Goal: Use online tool/utility: Utilize a website feature to perform a specific function

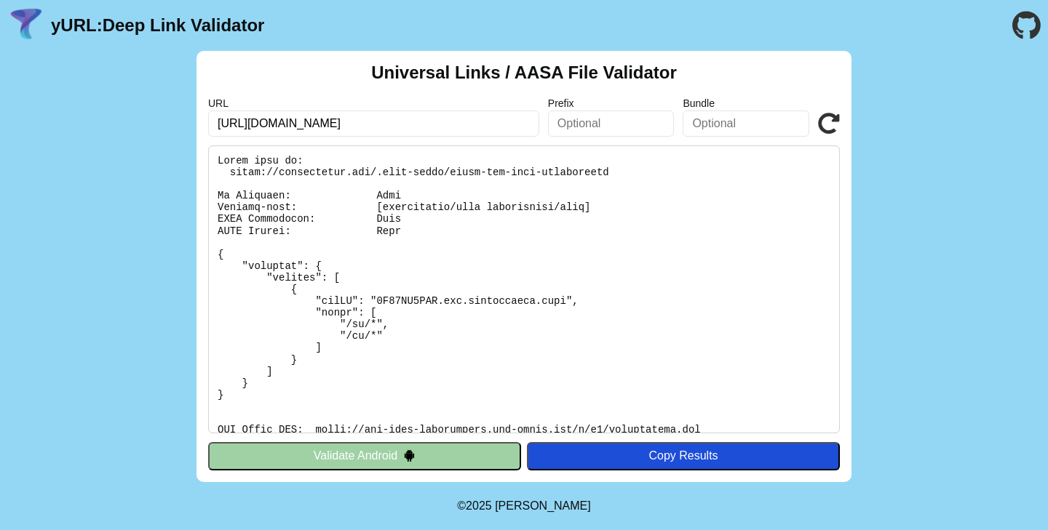
scroll to position [240, 0]
click at [664, 194] on pre at bounding box center [524, 290] width 632 height 288
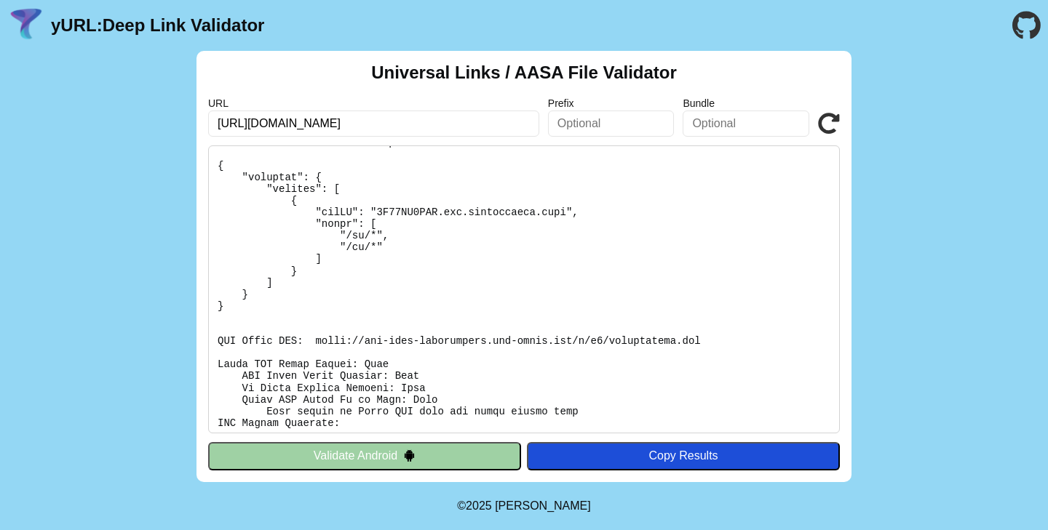
scroll to position [124, 0]
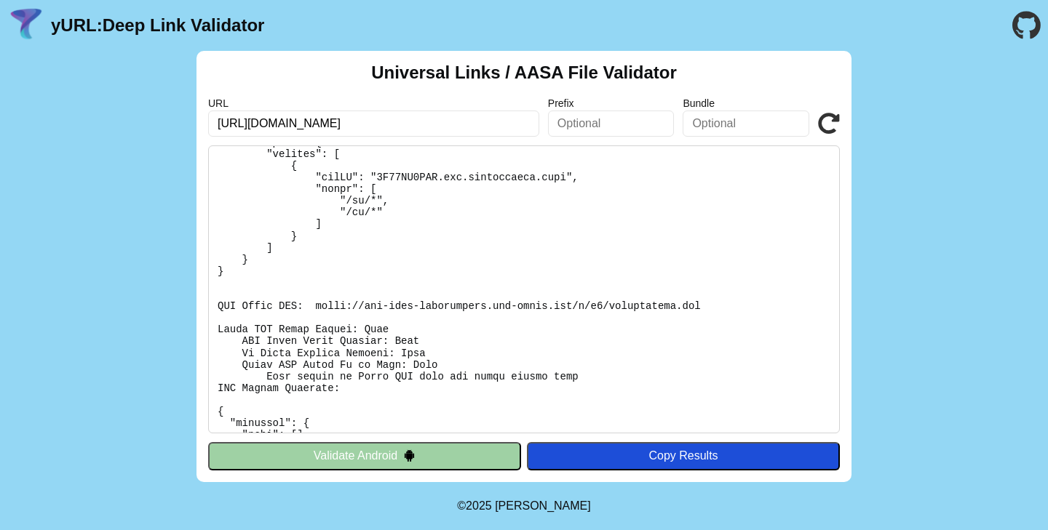
click at [827, 126] on icon at bounding box center [829, 124] width 22 height 22
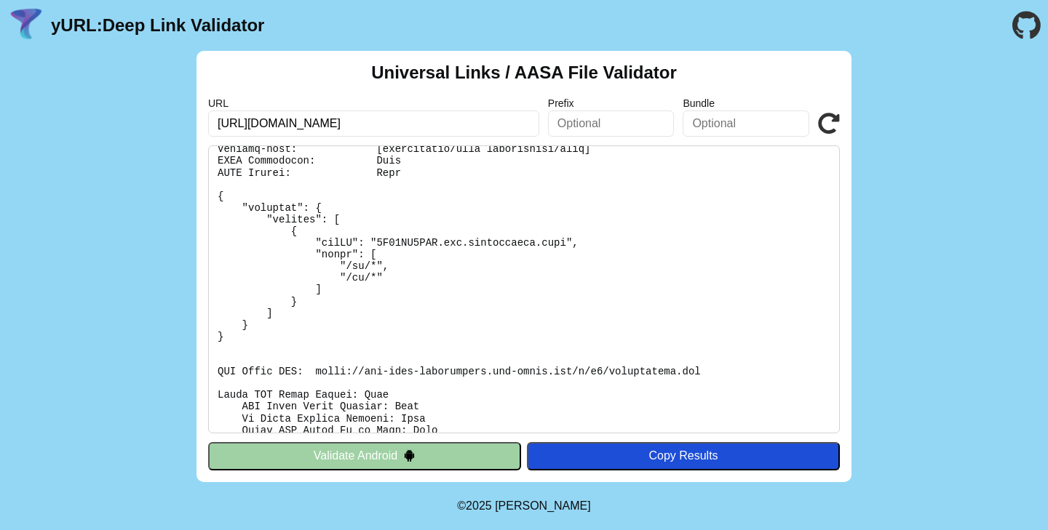
scroll to position [69, 0]
